Goal: Information Seeking & Learning: Learn about a topic

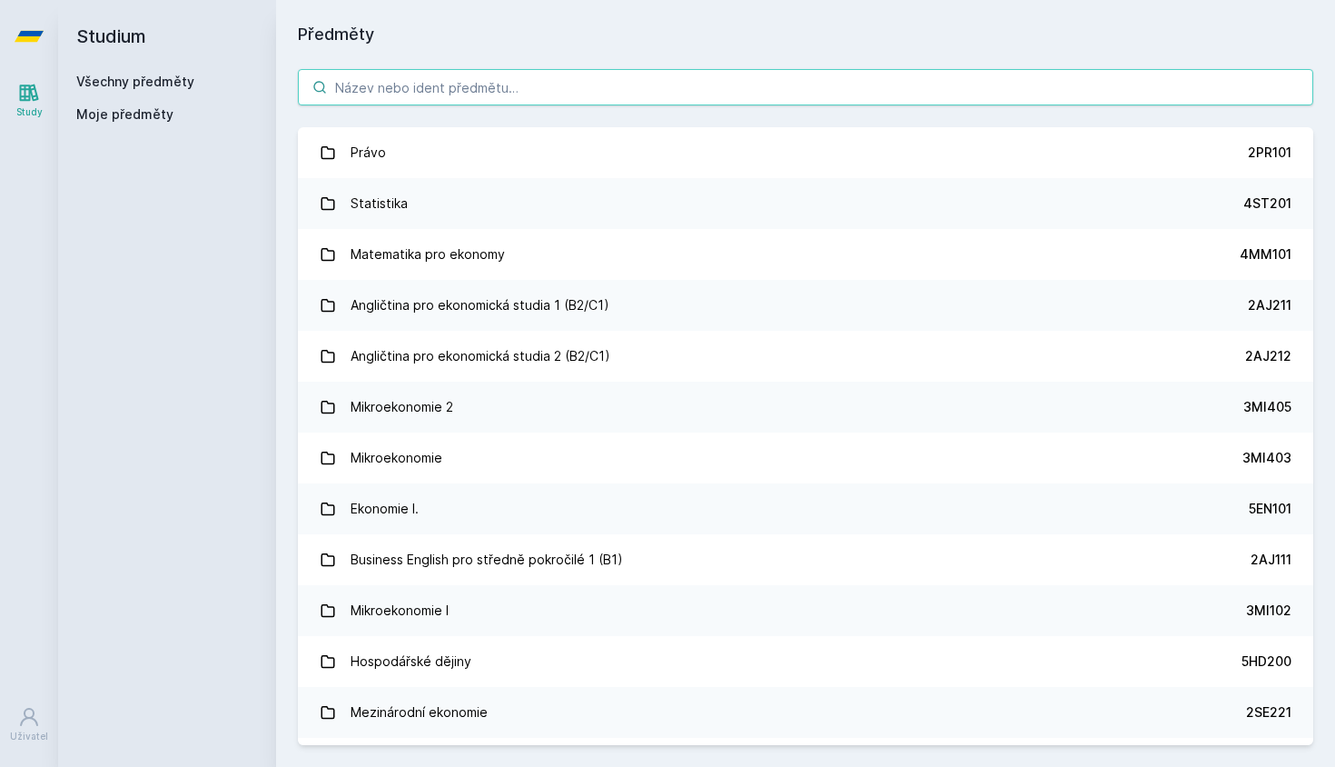
click at [574, 82] on input "search" at bounding box center [805, 87] width 1015 height 36
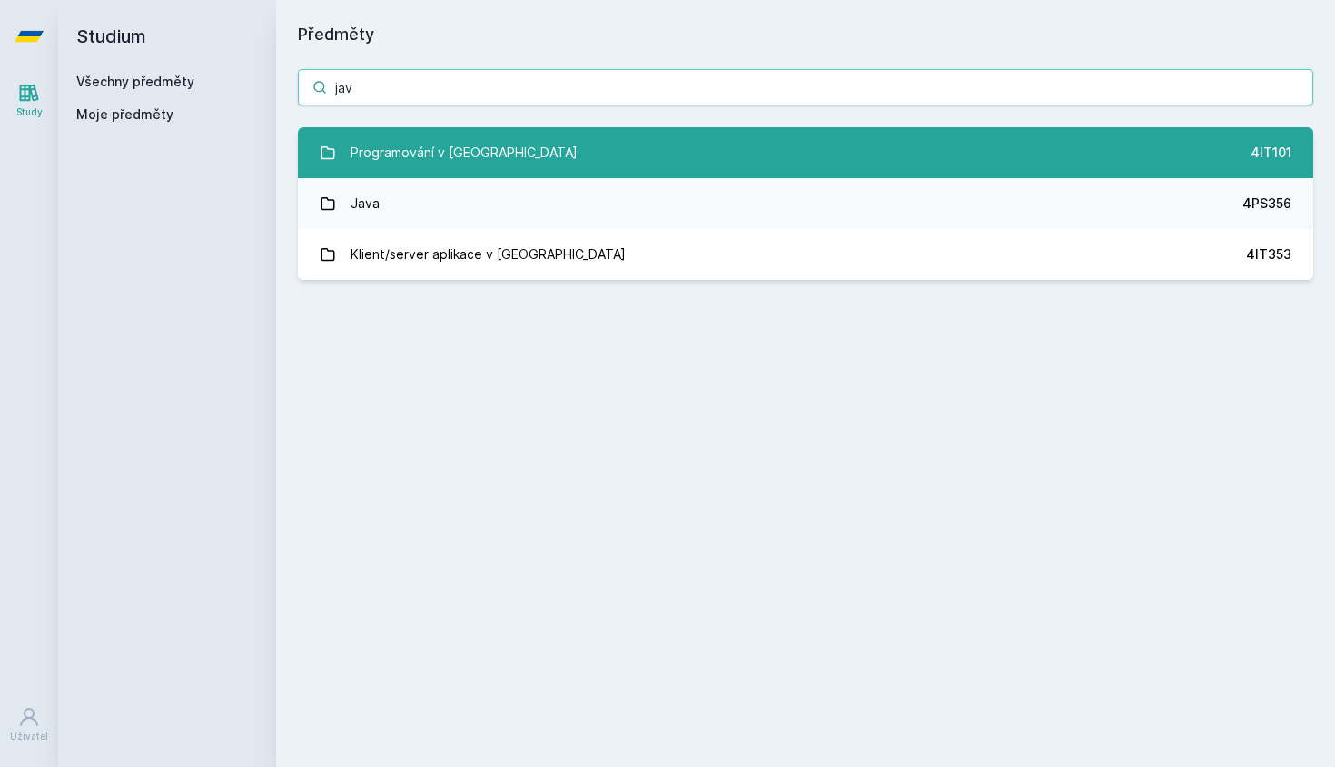
type input "jav"
click at [393, 161] on div "Programování v [GEOGRAPHIC_DATA]" at bounding box center [464, 152] width 227 height 36
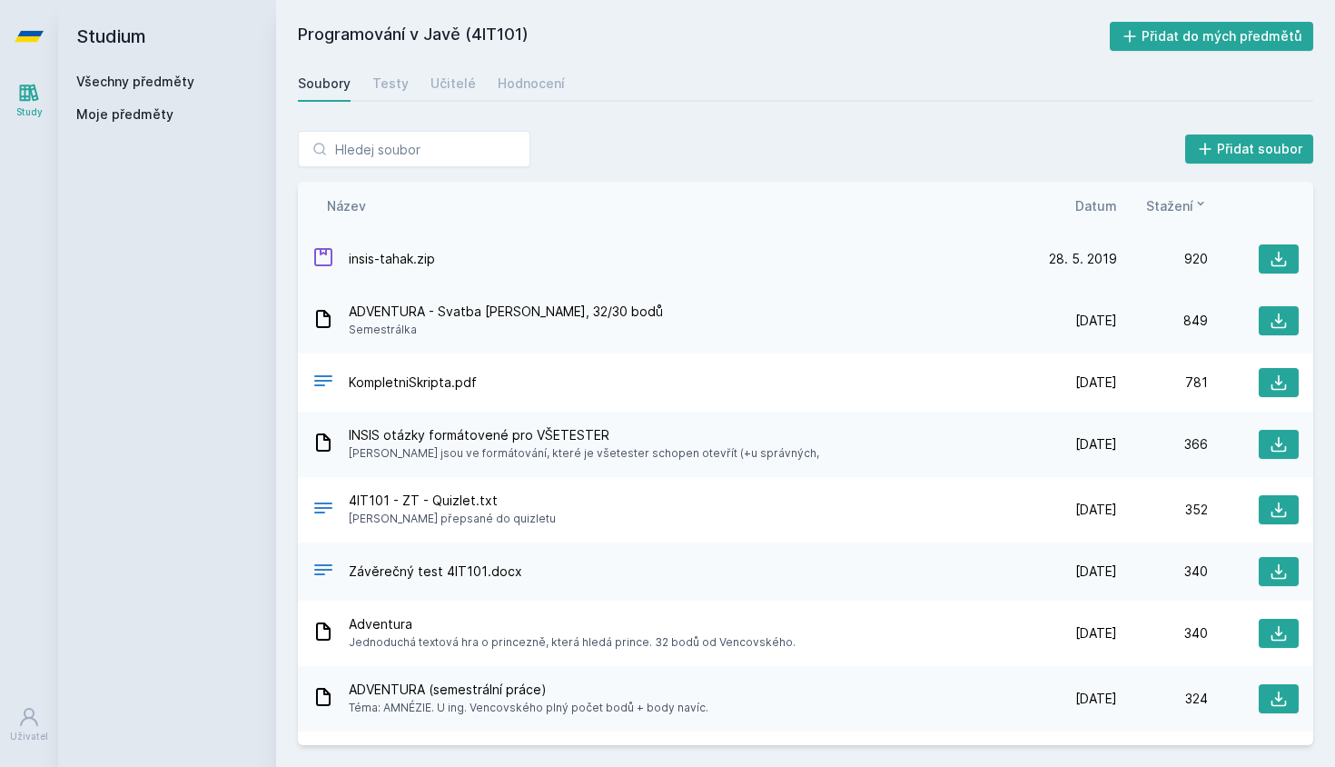
click at [402, 260] on span "insis-tahak.zip" at bounding box center [392, 259] width 86 height 18
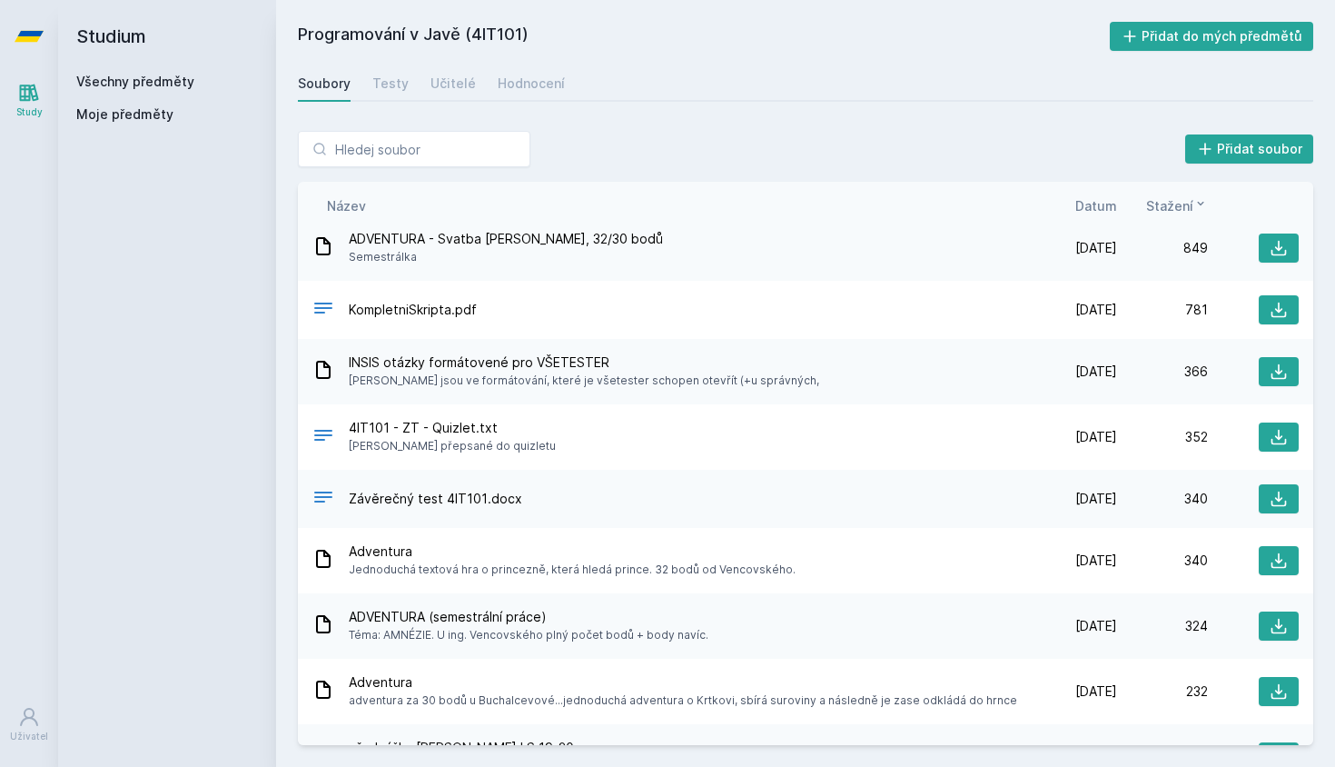
scroll to position [79, 0]
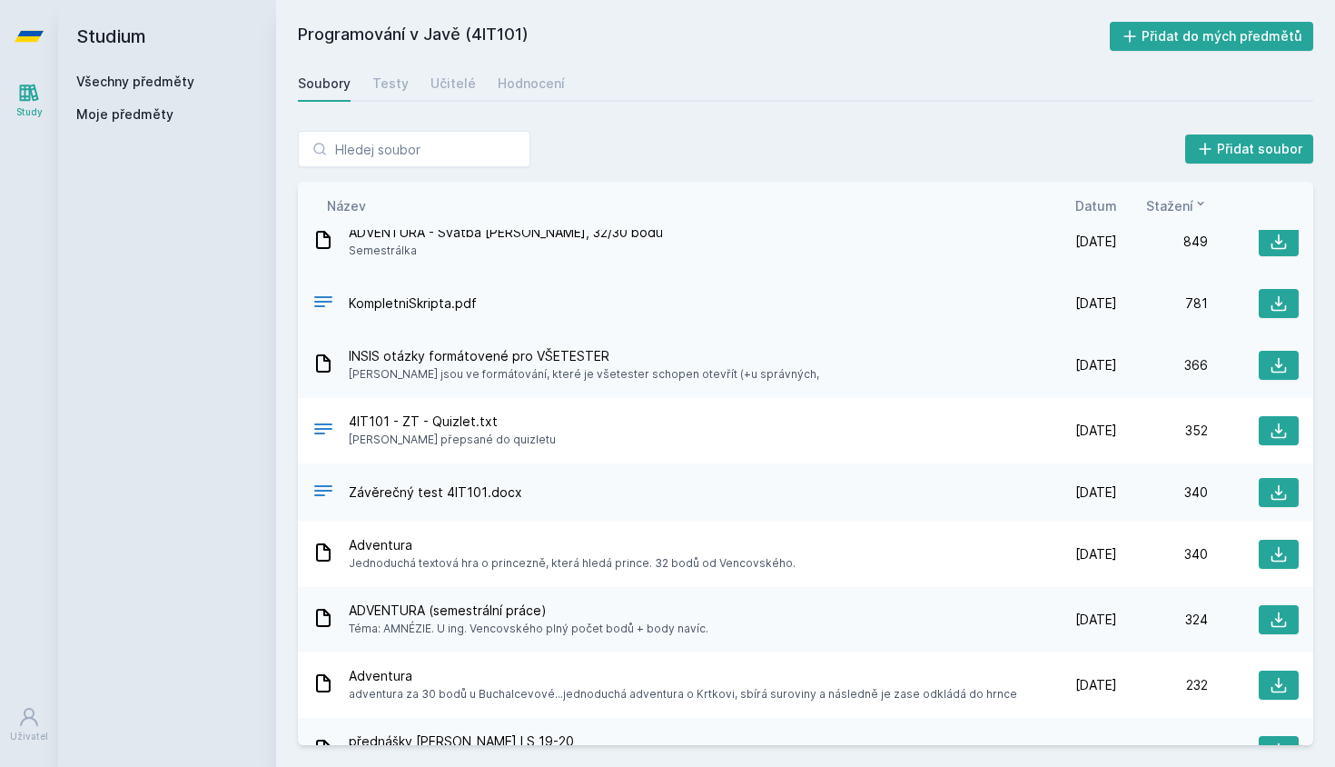
click at [453, 305] on span "KompletniSkripta.pdf" at bounding box center [413, 303] width 128 height 18
click at [1277, 301] on icon at bounding box center [1279, 303] width 18 height 18
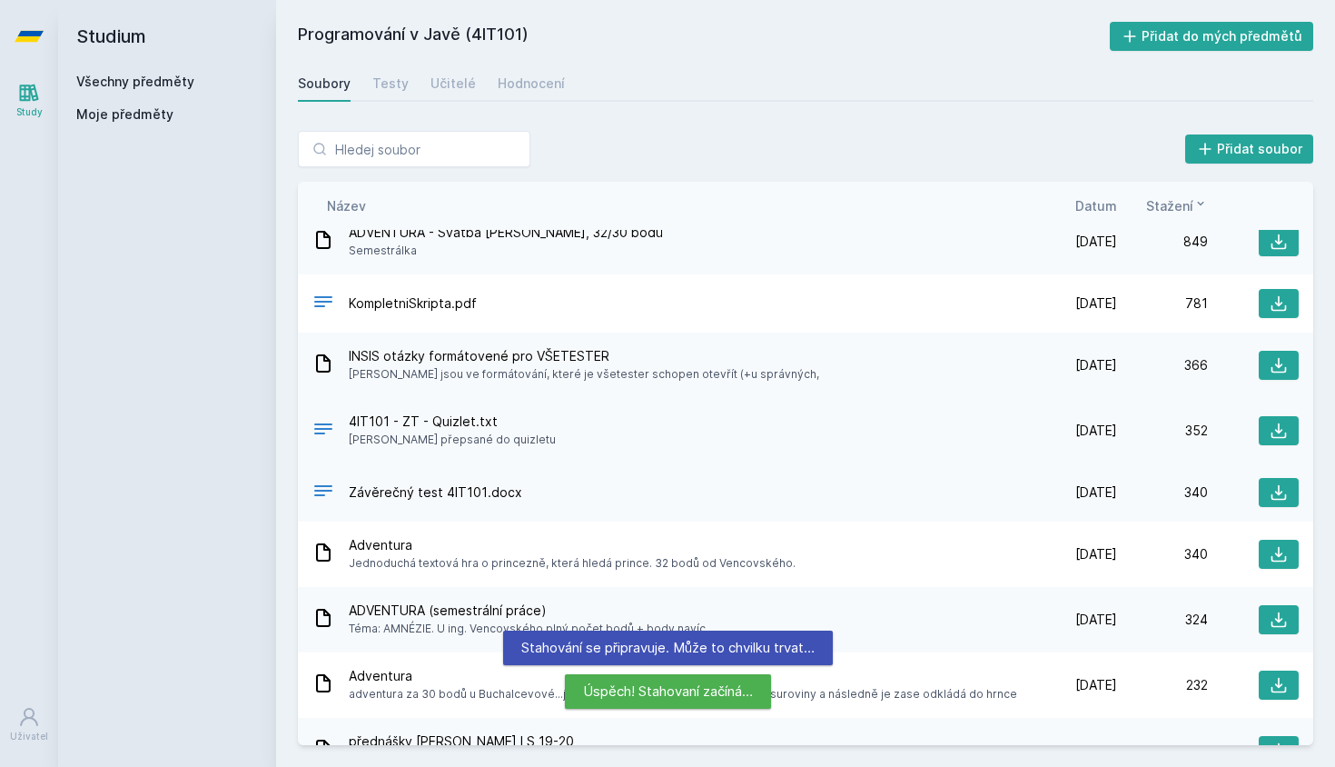
click at [534, 411] on div "4IT101 - ZT - Quizlet.txt [PERSON_NAME] přepsané do quizletu [DATE] [DATE] 352" at bounding box center [805, 430] width 1015 height 65
click at [1288, 426] on button at bounding box center [1279, 430] width 40 height 29
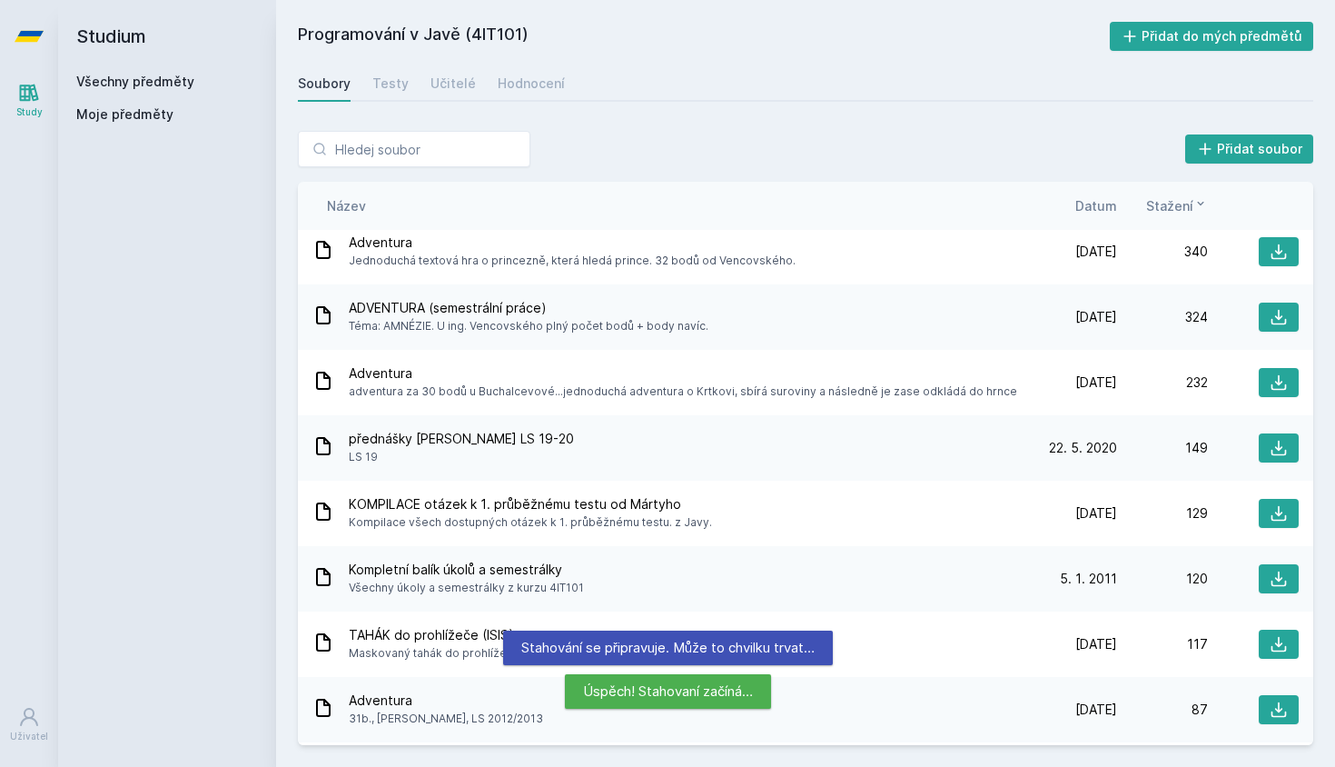
scroll to position [397, 0]
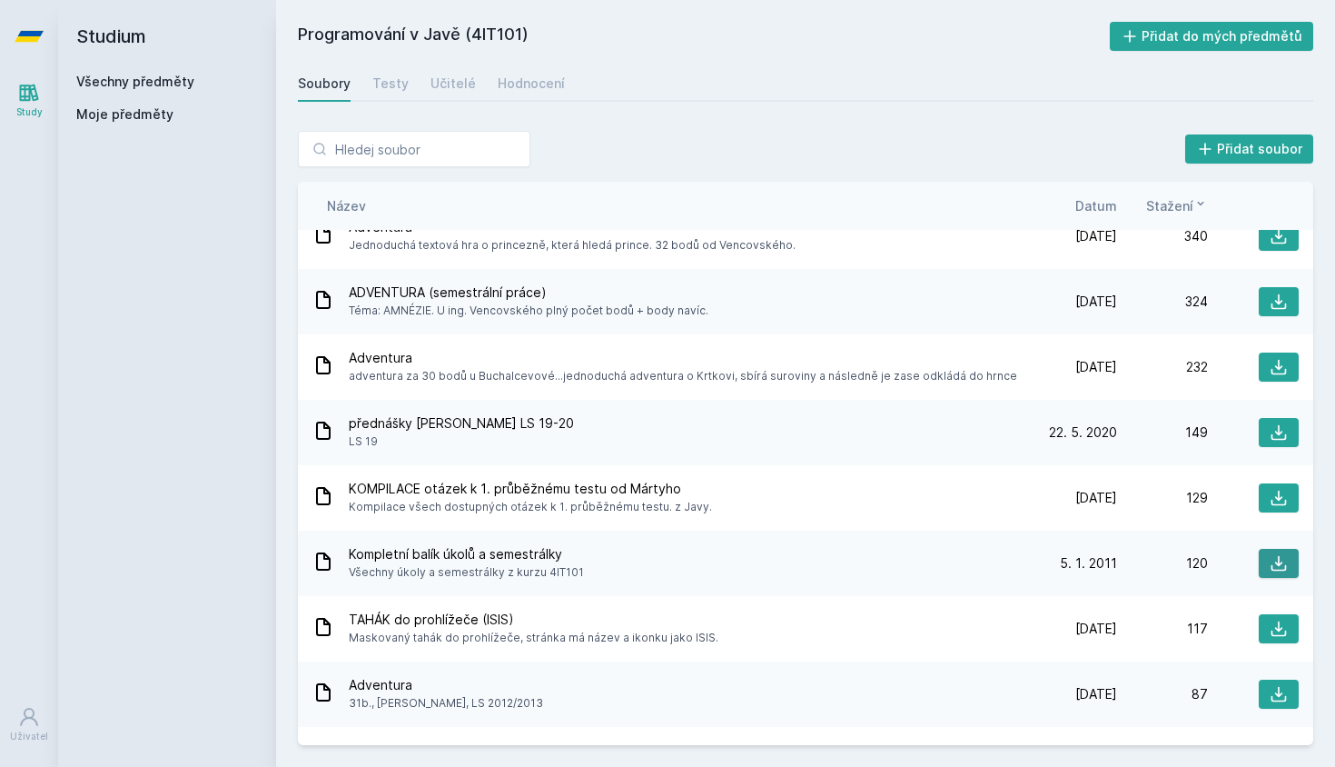
click at [1274, 564] on icon at bounding box center [1279, 563] width 18 height 18
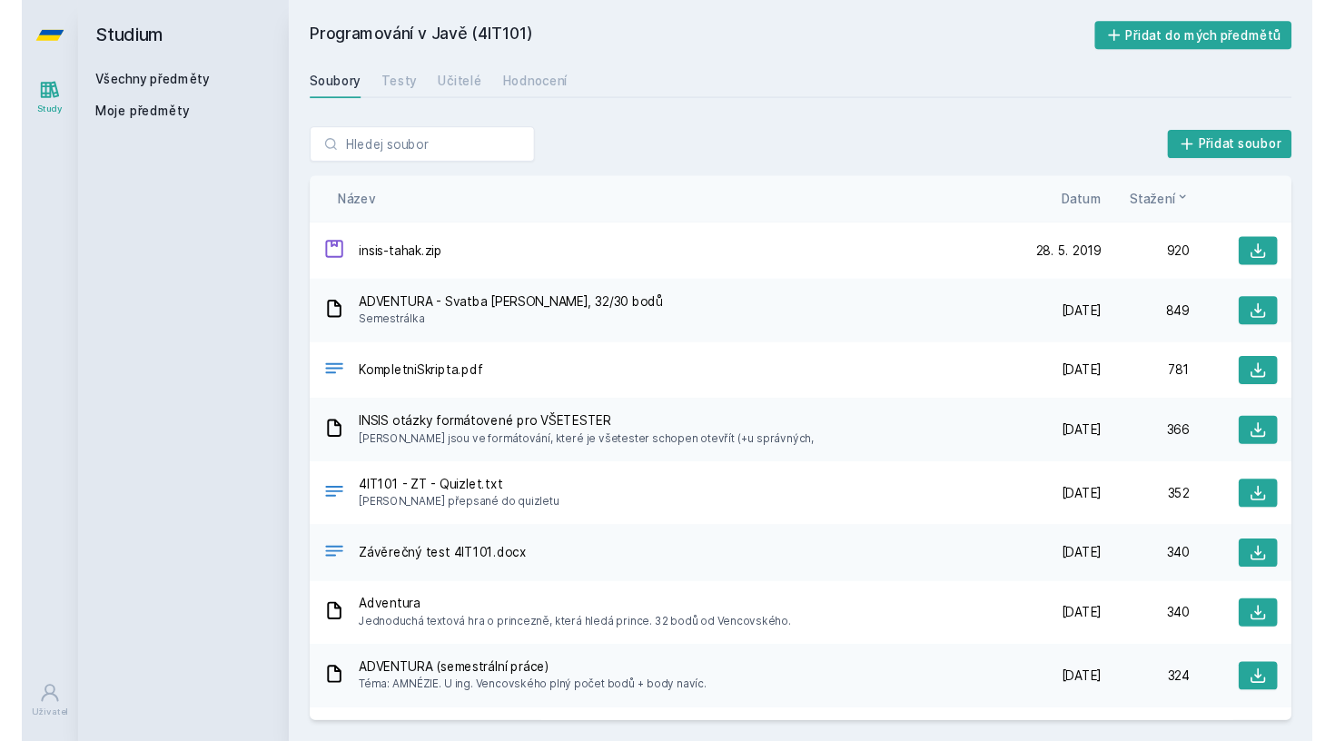
scroll to position [0, 0]
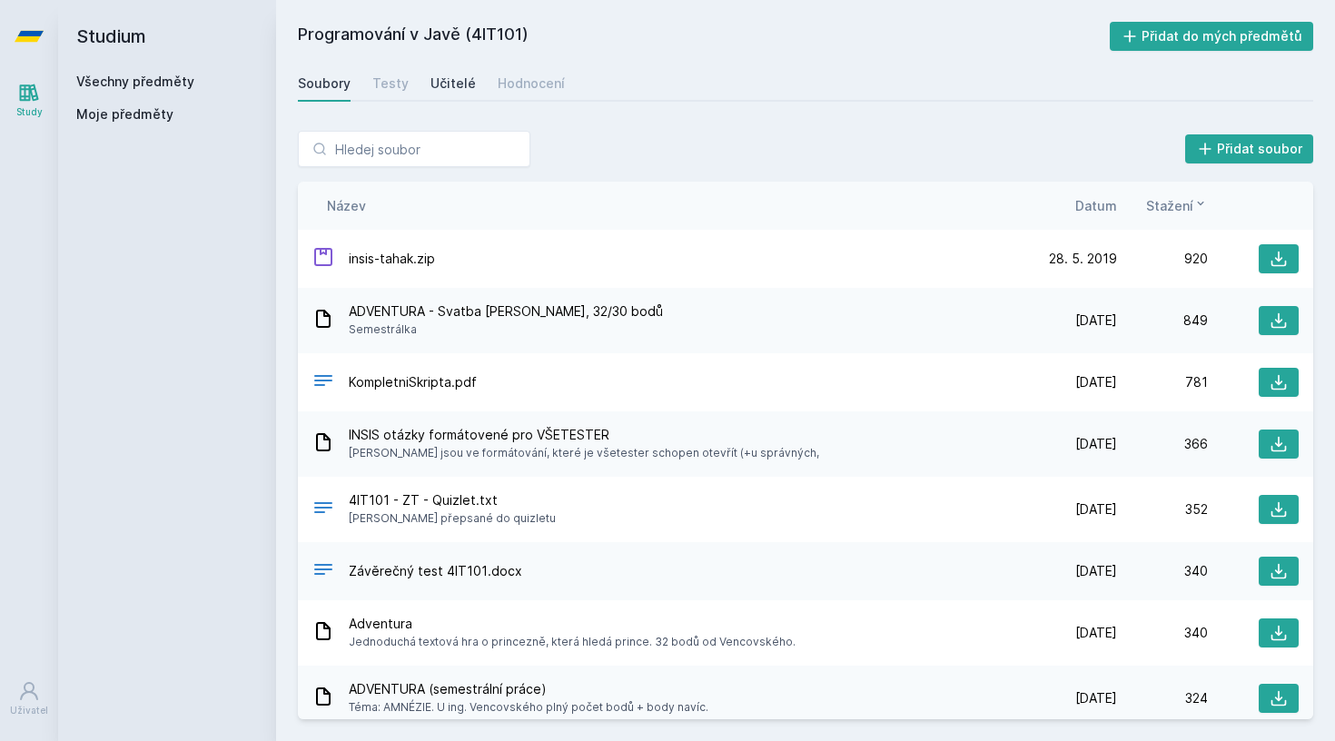
click at [456, 82] on div "Učitelé" at bounding box center [452, 83] width 45 height 18
click at [489, 162] on input "search" at bounding box center [414, 149] width 232 height 36
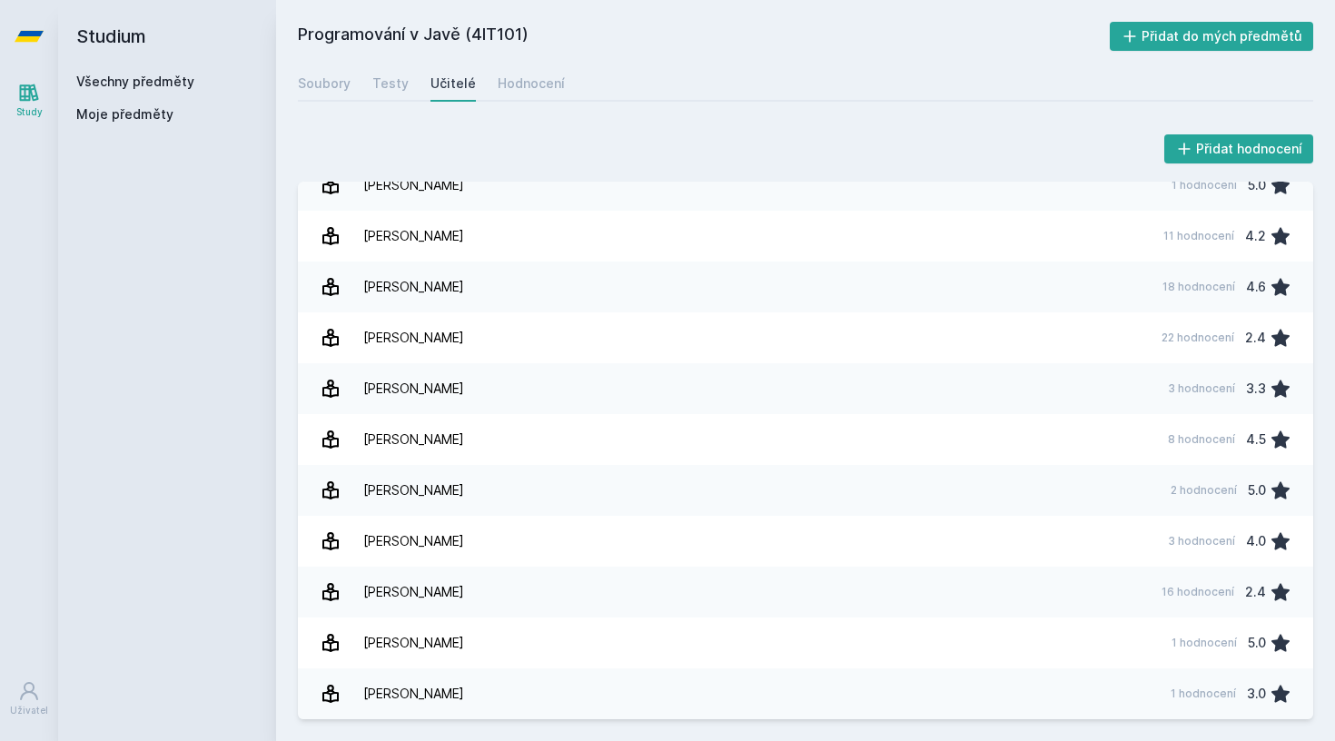
scroll to position [378, 0]
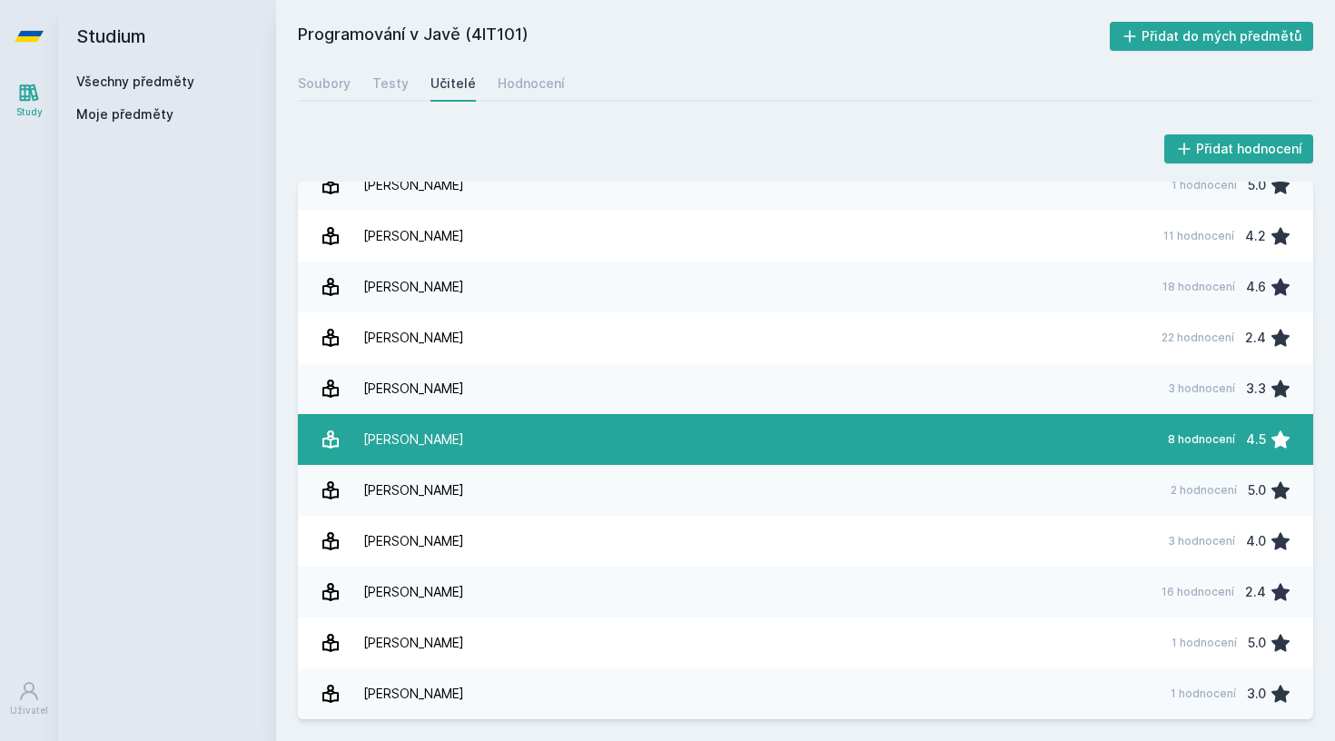
click at [1288, 440] on icon at bounding box center [1280, 438] width 18 height 17
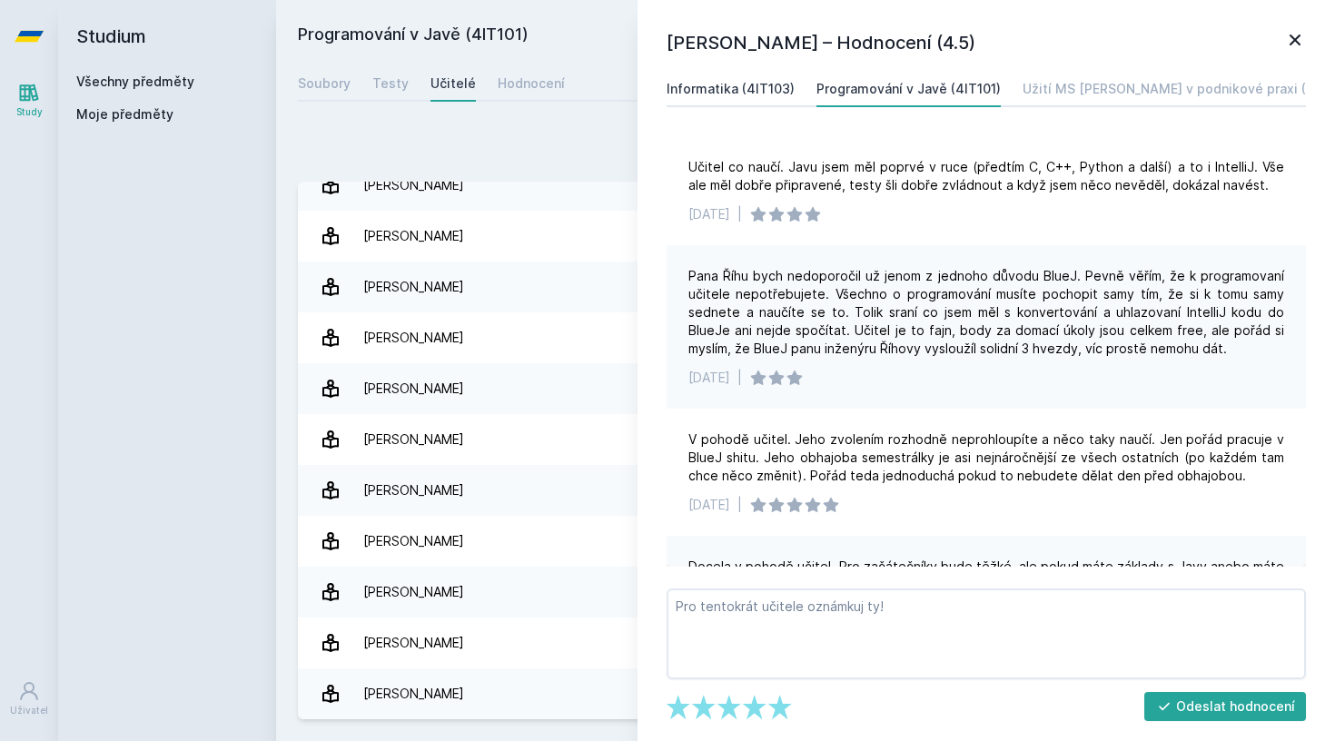
click at [757, 92] on div "Informatika (4IT103)" at bounding box center [731, 89] width 128 height 18
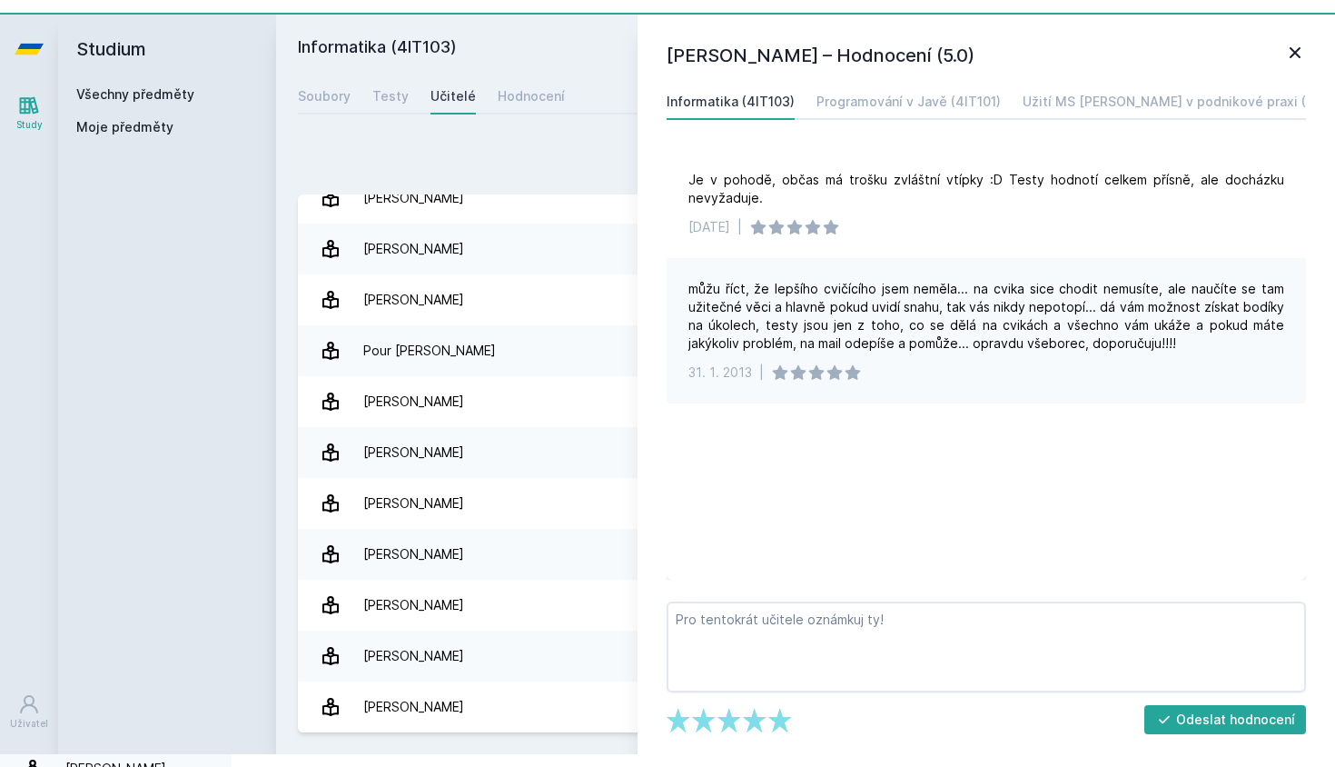
scroll to position [323, 0]
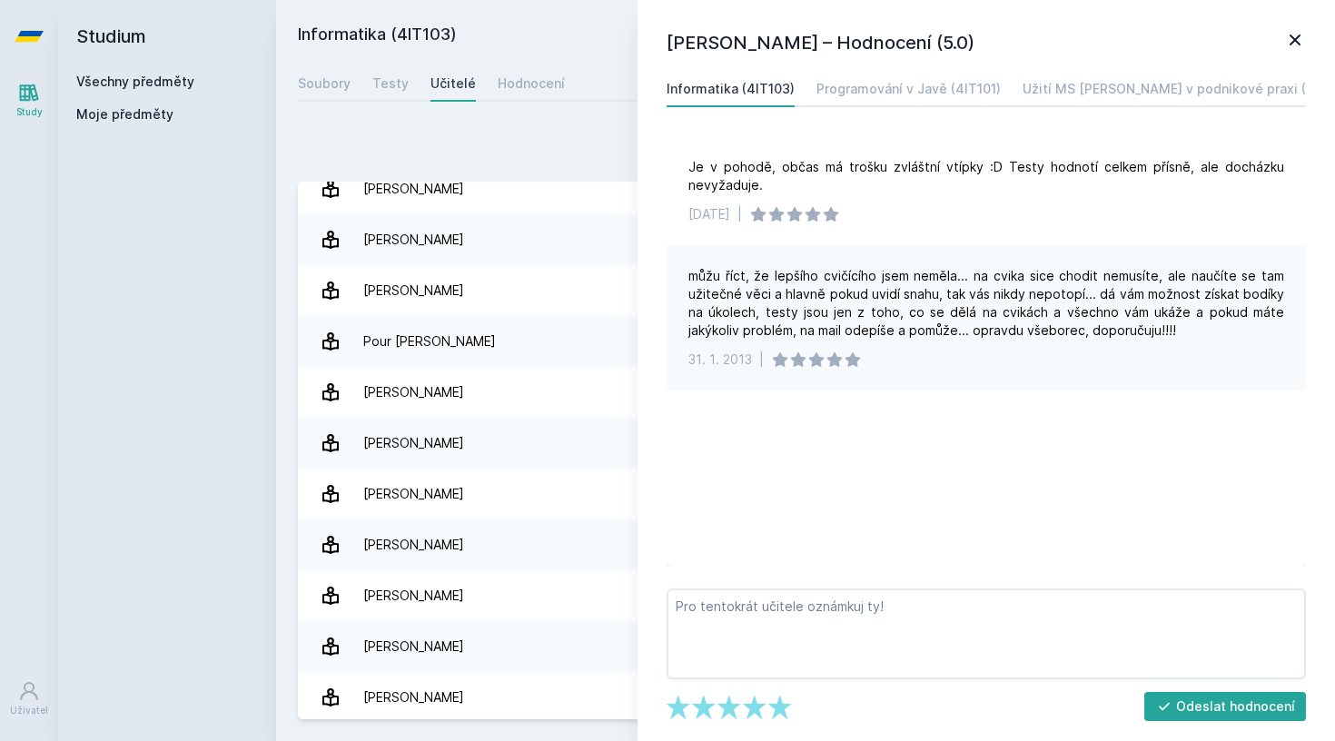
click at [1292, 40] on icon at bounding box center [1295, 40] width 22 height 22
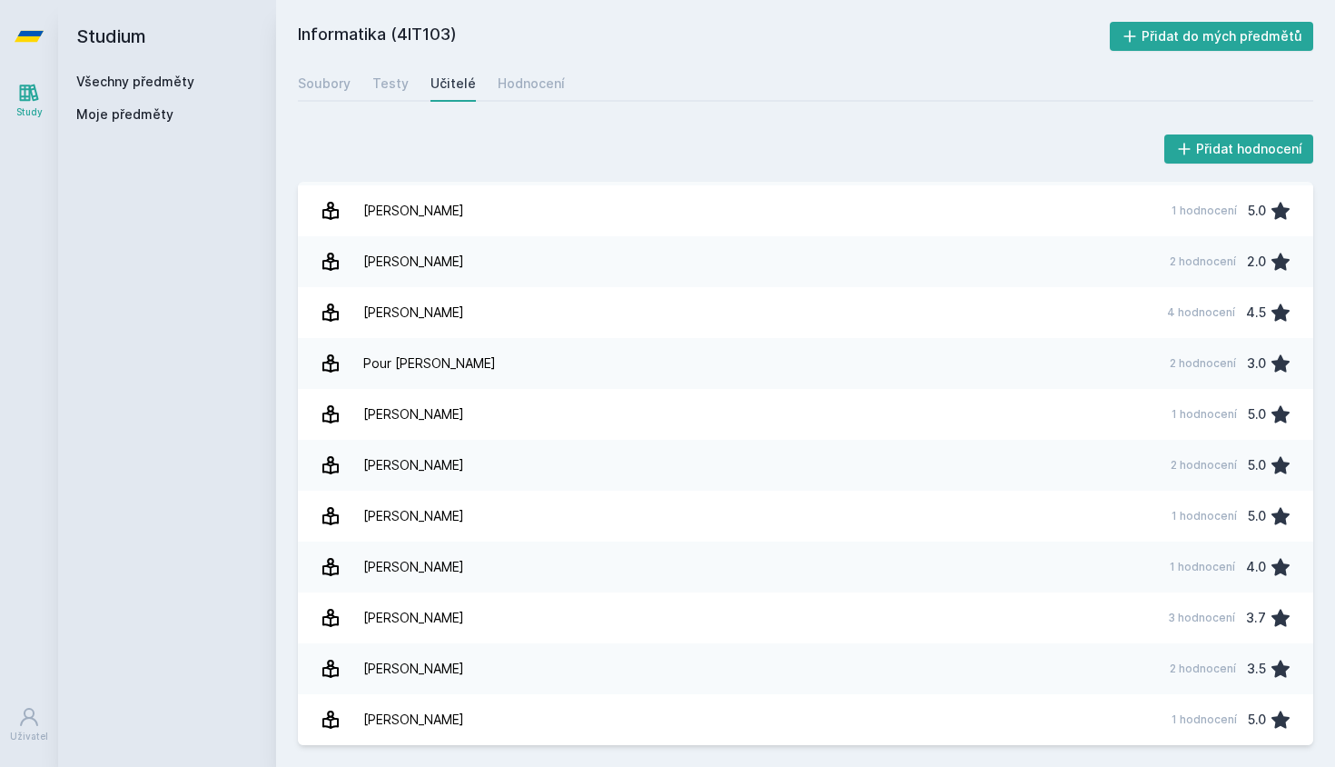
scroll to position [302, 0]
